Goal: Information Seeking & Learning: Check status

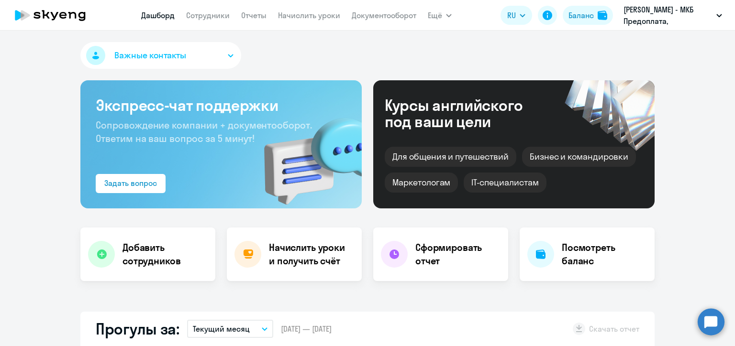
select select "30"
click at [634, 23] on p "[PERSON_NAME] - МКБ Предоплата, МОСКОВСКИЙ КРЕДИТНЫЙ БАНК, ПАО" at bounding box center [667, 15] width 89 height 23
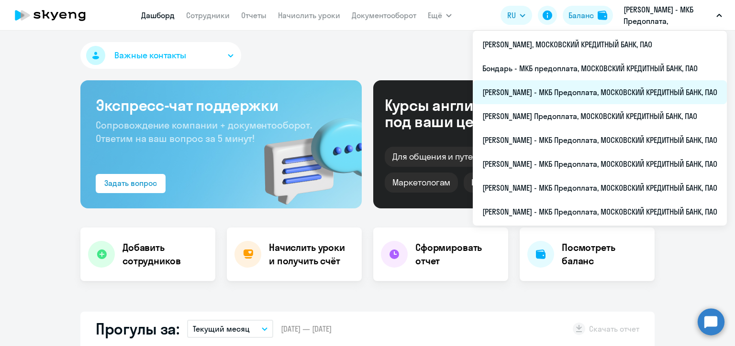
click at [508, 92] on li "[PERSON_NAME] - МКБ Предоплата, МОСКОВСКИЙ КРЕДИТНЫЙ БАНК, ПАО" at bounding box center [600, 92] width 254 height 24
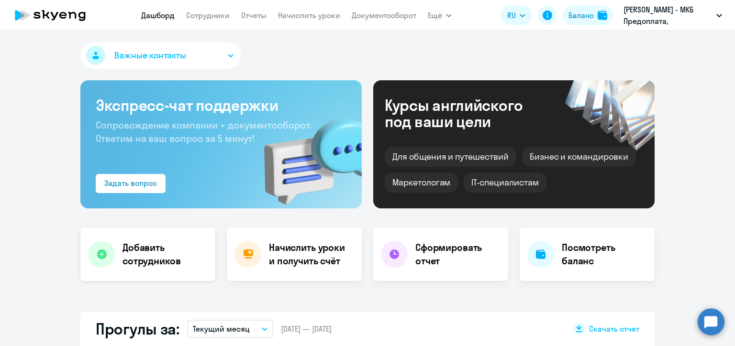
scroll to position [191, 0]
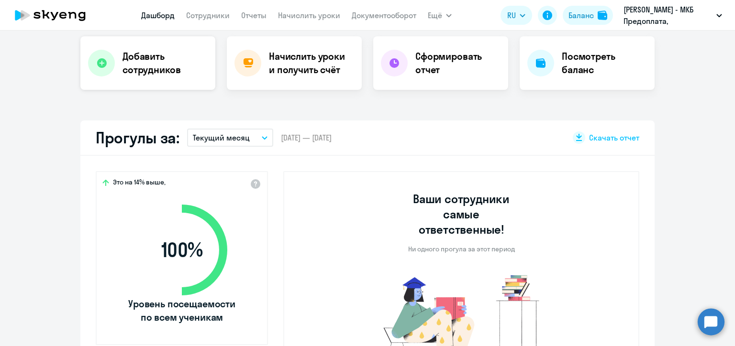
select select "30"
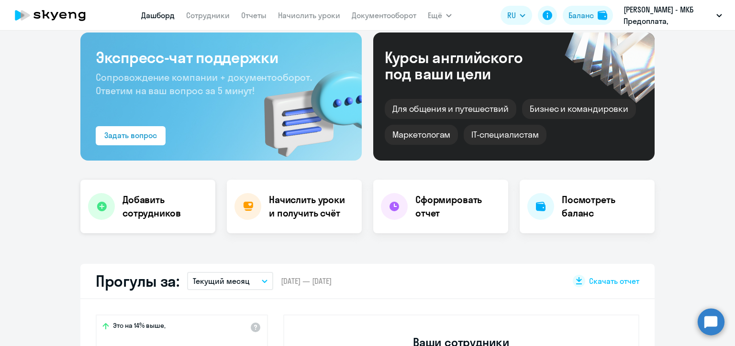
scroll to position [0, 0]
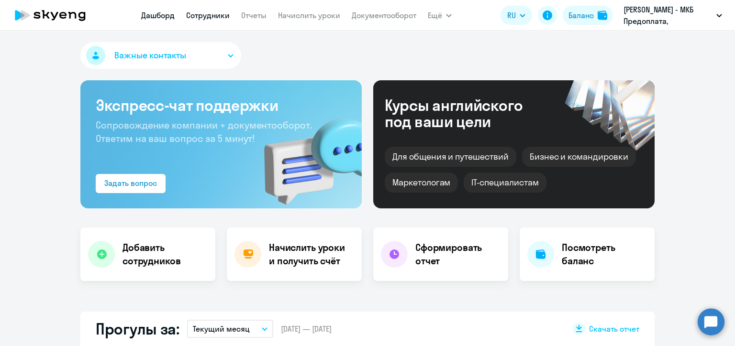
click at [198, 11] on link "Сотрудники" at bounding box center [208, 16] width 44 height 10
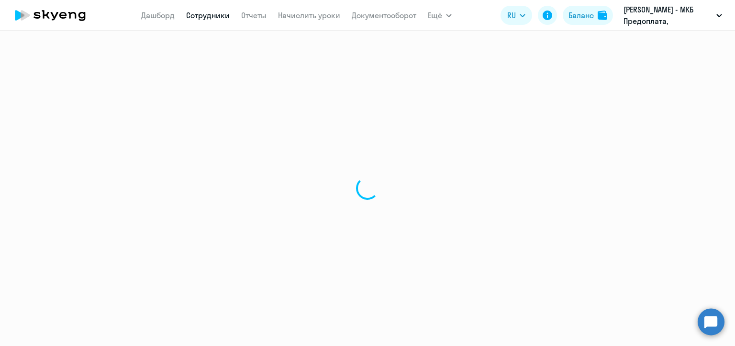
select select "30"
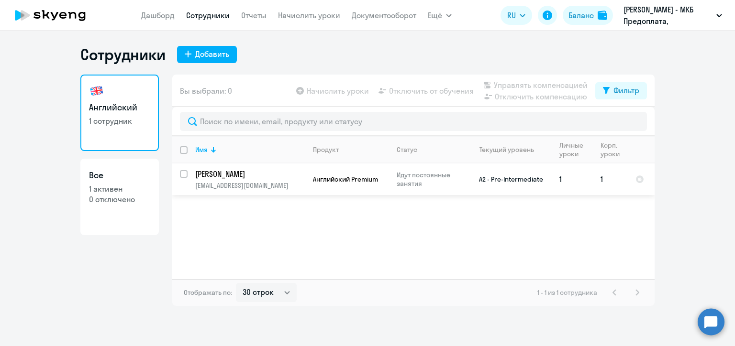
click at [226, 170] on p "[PERSON_NAME]" at bounding box center [249, 174] width 108 height 11
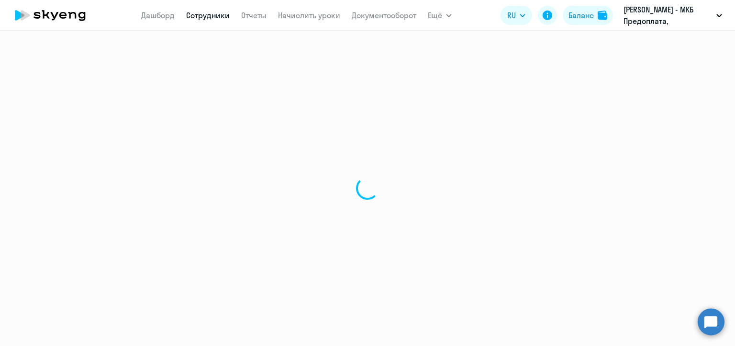
select select "english"
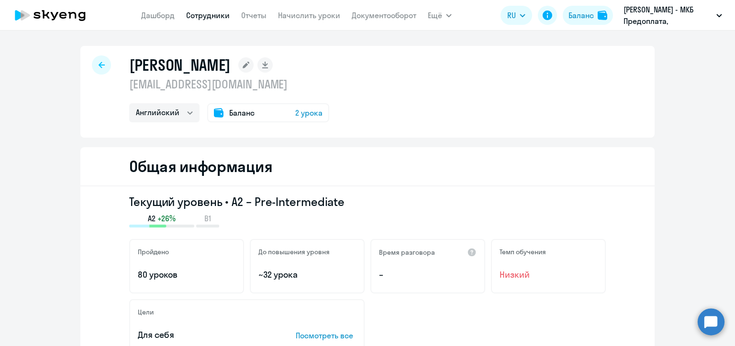
click at [249, 113] on span "Баланс" at bounding box center [241, 112] width 25 height 11
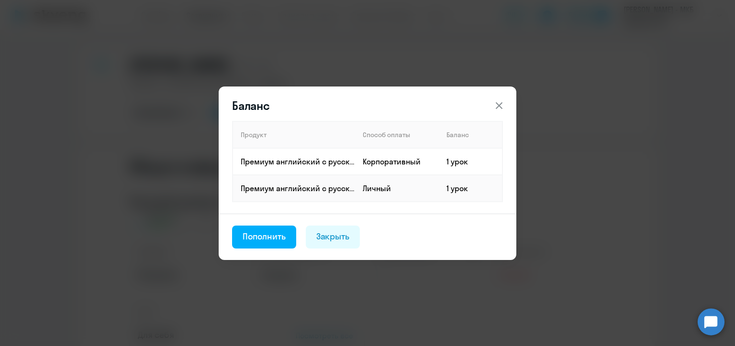
click at [192, 143] on div "Баланс Продукт Способ оплаты Баланс Премиум [DEMOGRAPHIC_DATA] с русскоговорящи…" at bounding box center [367, 173] width 463 height 268
